Goal: Task Accomplishment & Management: Manage account settings

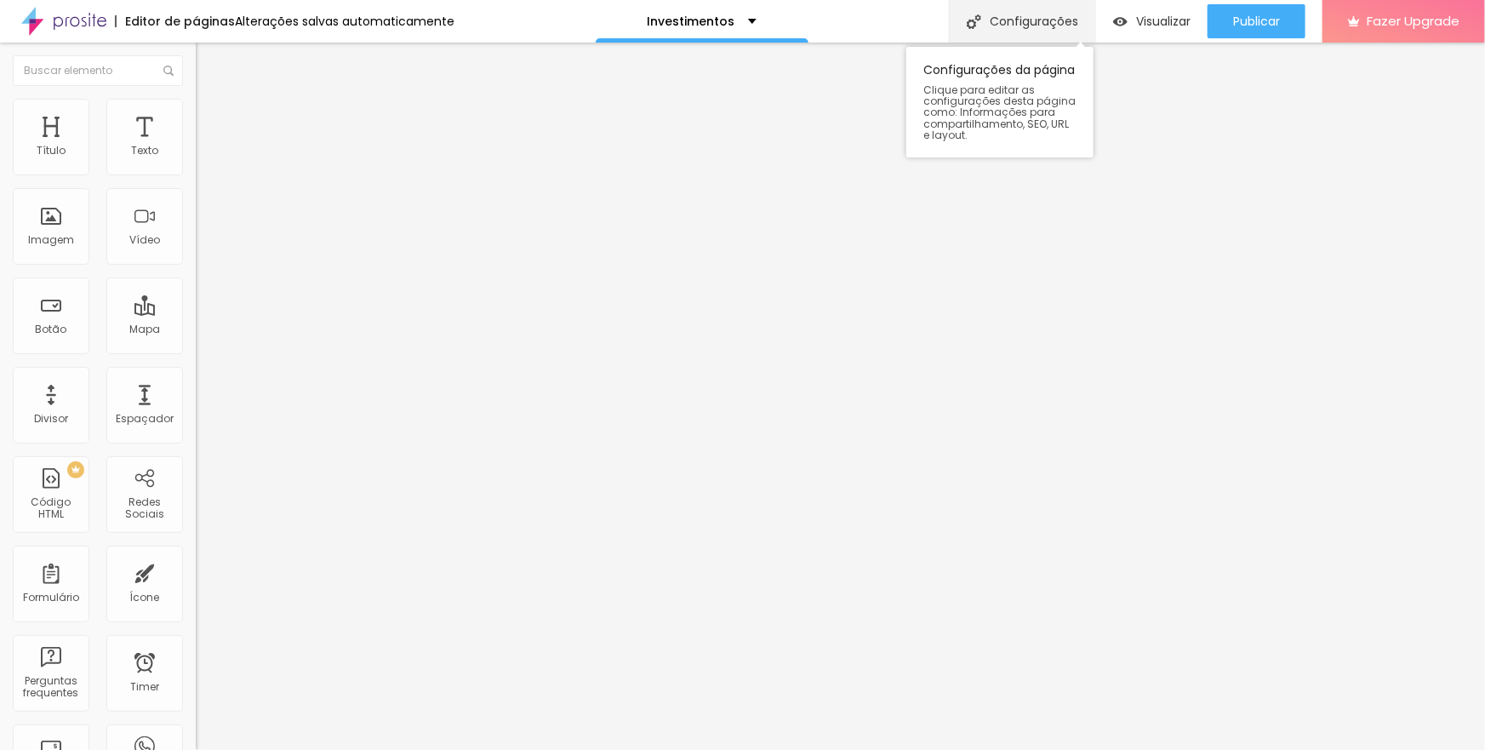
click at [1003, 25] on div "Configurações" at bounding box center [1022, 21] width 146 height 43
click at [196, 155] on span "Encaixotado" at bounding box center [229, 147] width 66 height 14
click at [211, 120] on span "Avançado" at bounding box center [239, 127] width 56 height 14
click at [211, 117] on span "Estilo" at bounding box center [224, 110] width 26 height 14
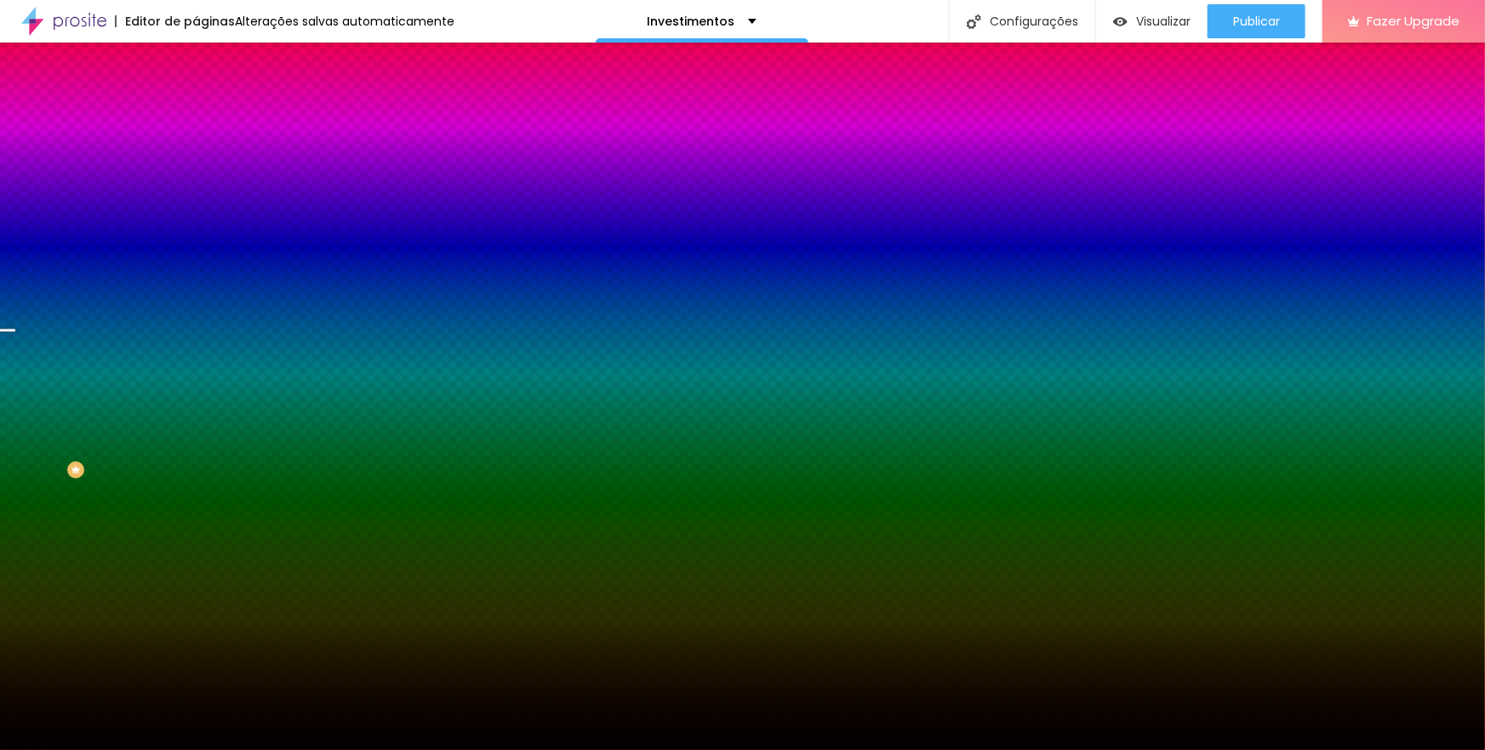
click at [196, 97] on img at bounding box center [203, 89] width 15 height 15
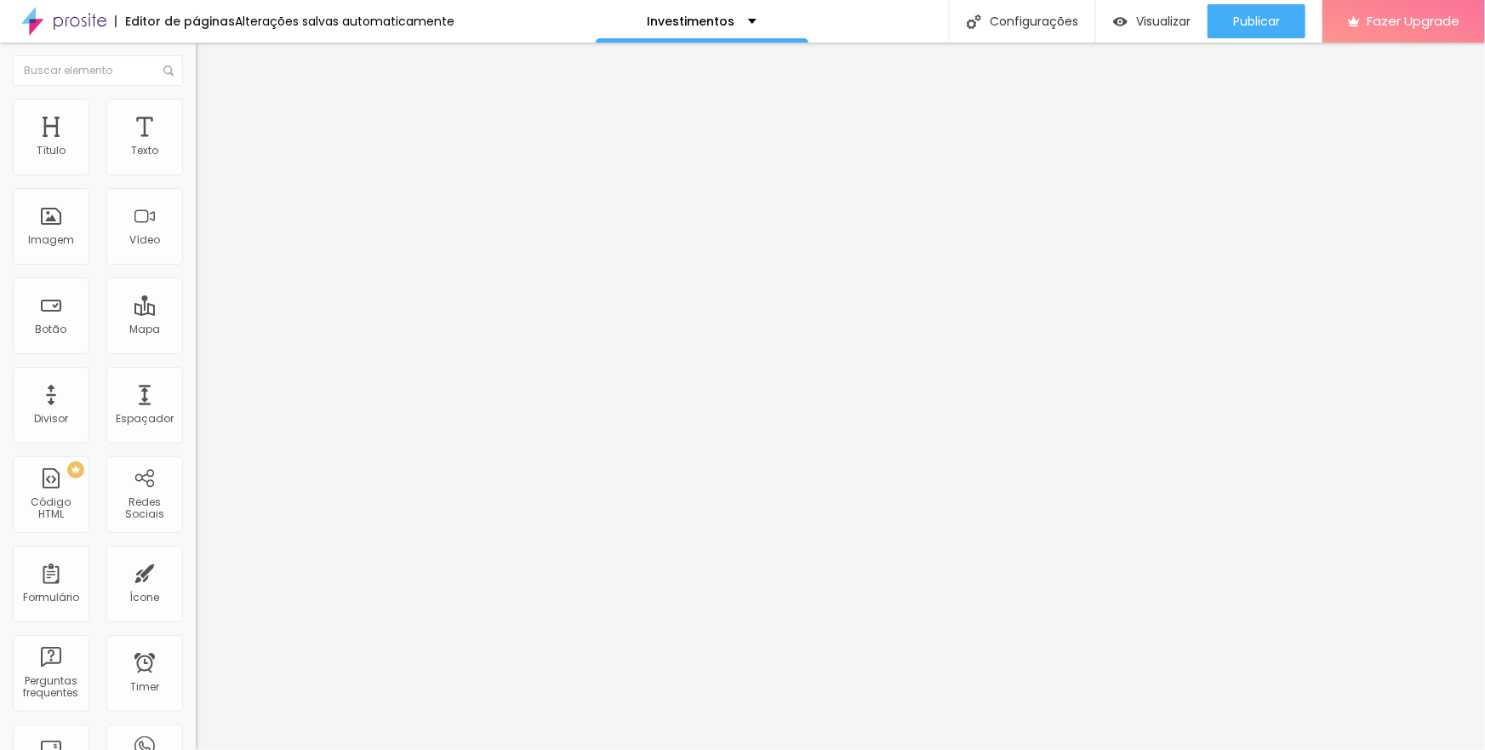
click at [196, 116] on li "Avançado" at bounding box center [294, 124] width 196 height 17
click at [196, 106] on li "Estilo" at bounding box center [294, 107] width 196 height 17
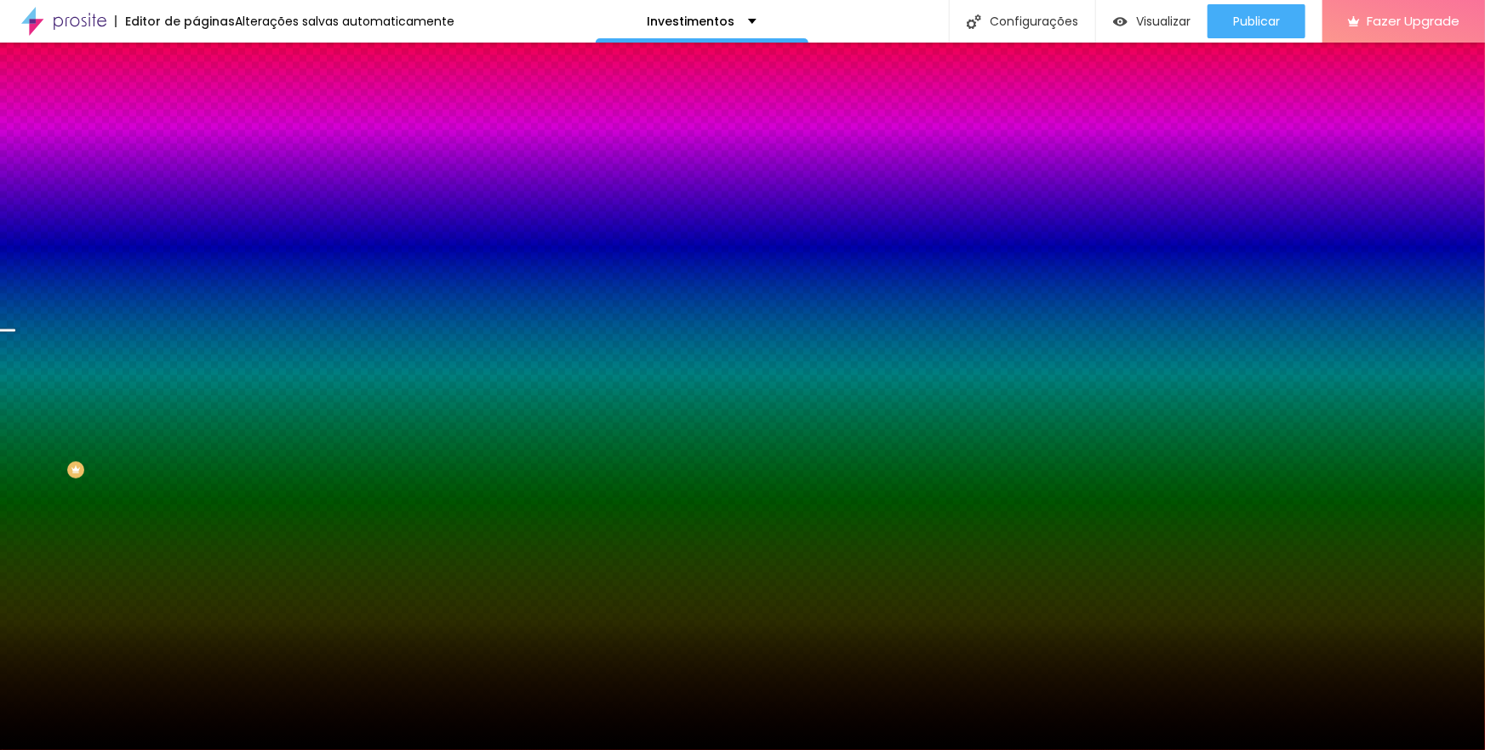
click at [196, 157] on span "Trocar imagem" at bounding box center [242, 149] width 93 height 14
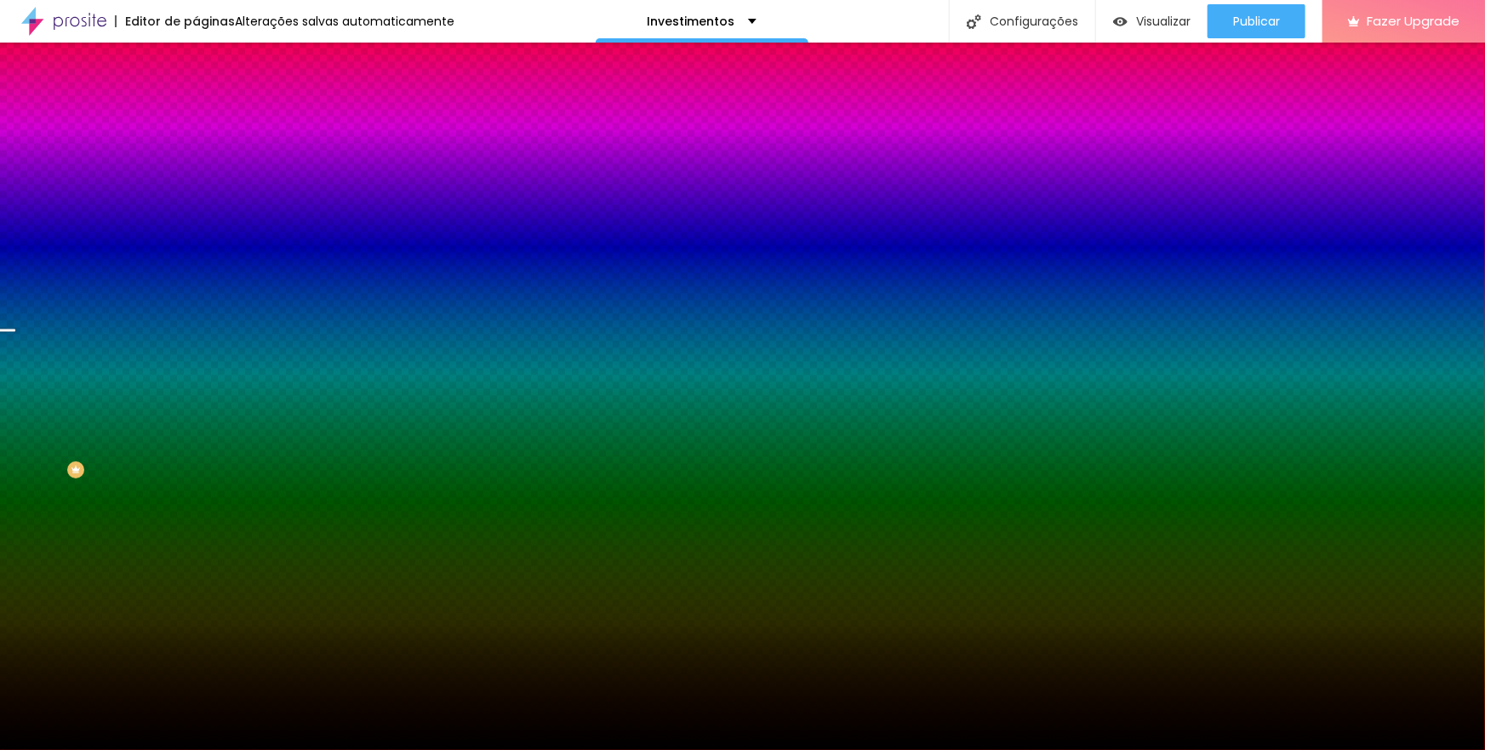
click at [196, 157] on span "Trocar imagem" at bounding box center [242, 149] width 93 height 14
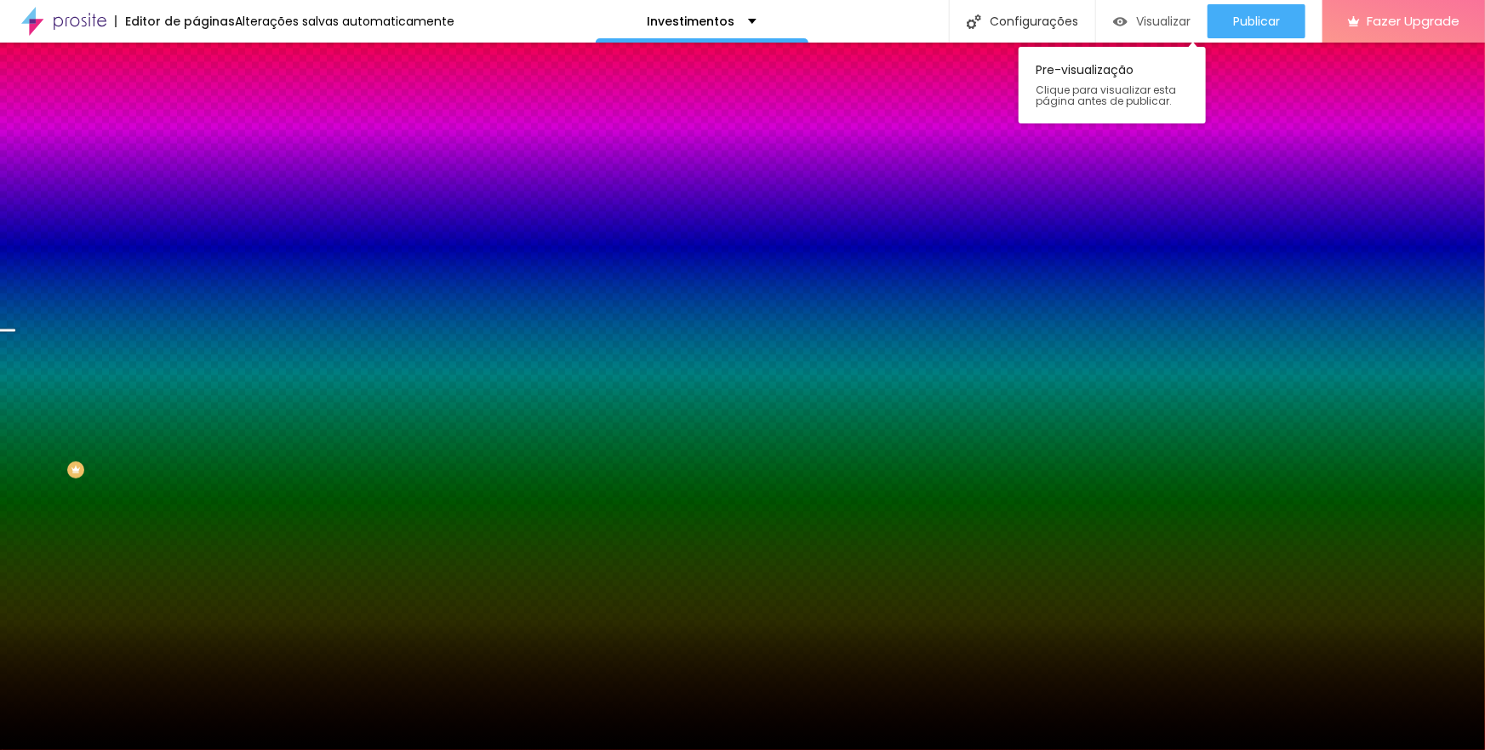
click at [1131, 34] on div "Visualizar" at bounding box center [1151, 21] width 77 height 34
